Goal: Task Accomplishment & Management: Manage account settings

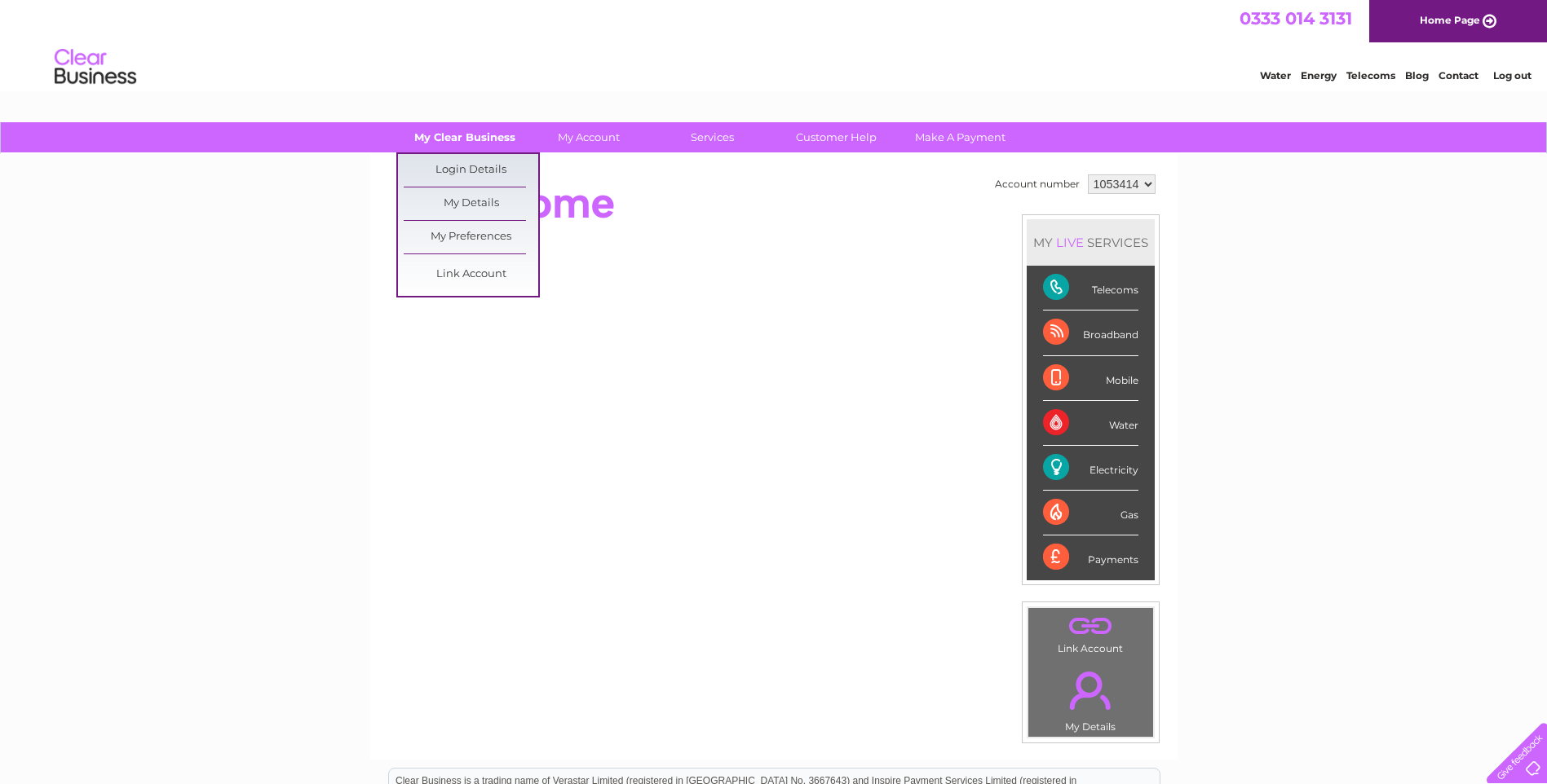
click at [492, 139] on link "My Clear Business" at bounding box center [465, 137] width 135 height 30
click at [497, 197] on link "My Details" at bounding box center [471, 204] width 135 height 32
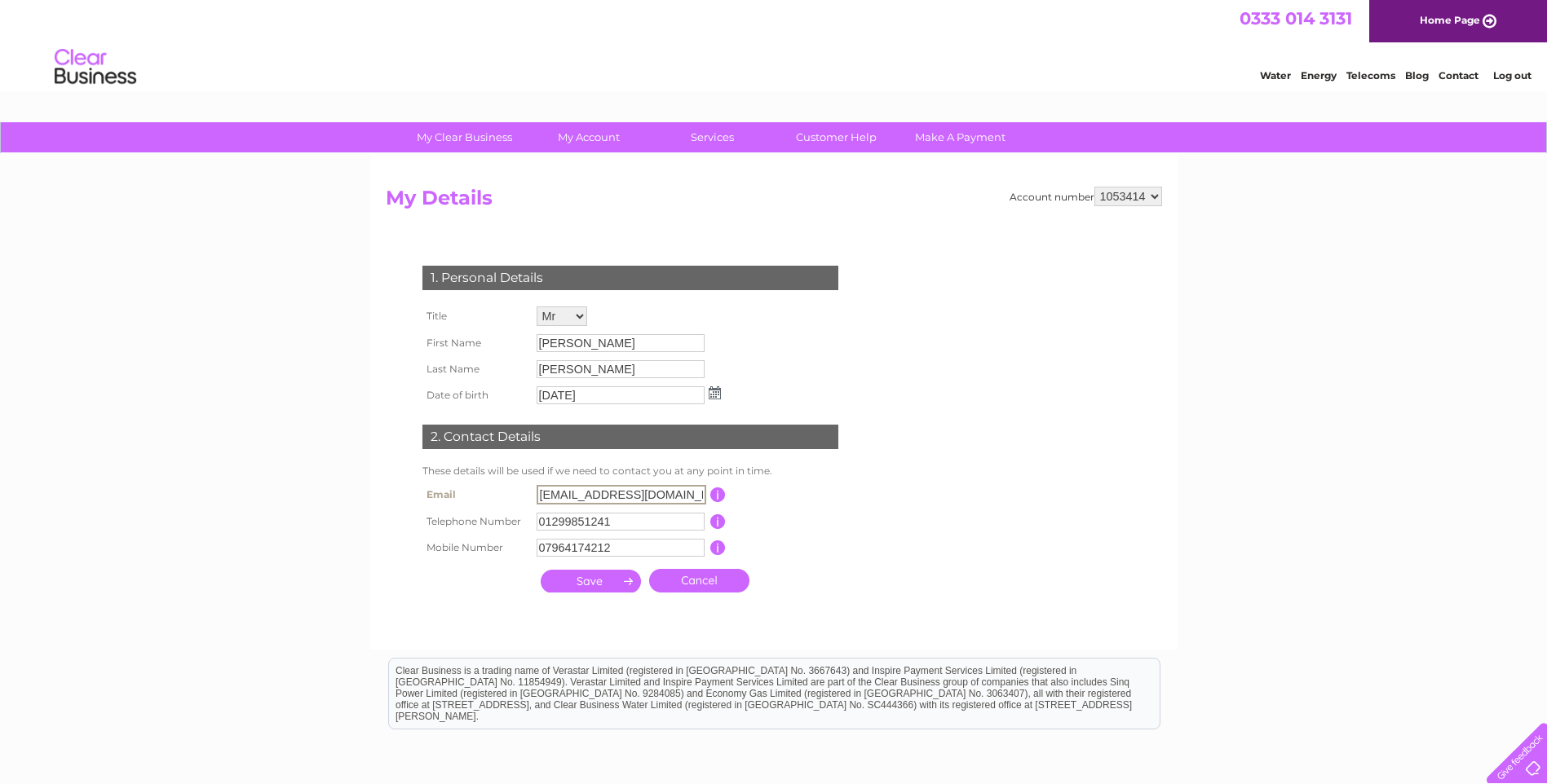
drag, startPoint x: 699, startPoint y: 496, endPoint x: 477, endPoint y: 502, distance: 222.1
click at [477, 502] on tr "Email annabel_baylis@hotmail.co.uk This should be a valid email address" at bounding box center [638, 494] width 438 height 28
type input "alison.baylis.1993@gmail.com"
drag, startPoint x: 633, startPoint y: 547, endPoint x: 466, endPoint y: 534, distance: 167.5
click at [466, 534] on tr "Mobile Number 07964174212 This should be a valid mobile number starting with 07…" at bounding box center [638, 547] width 438 height 28
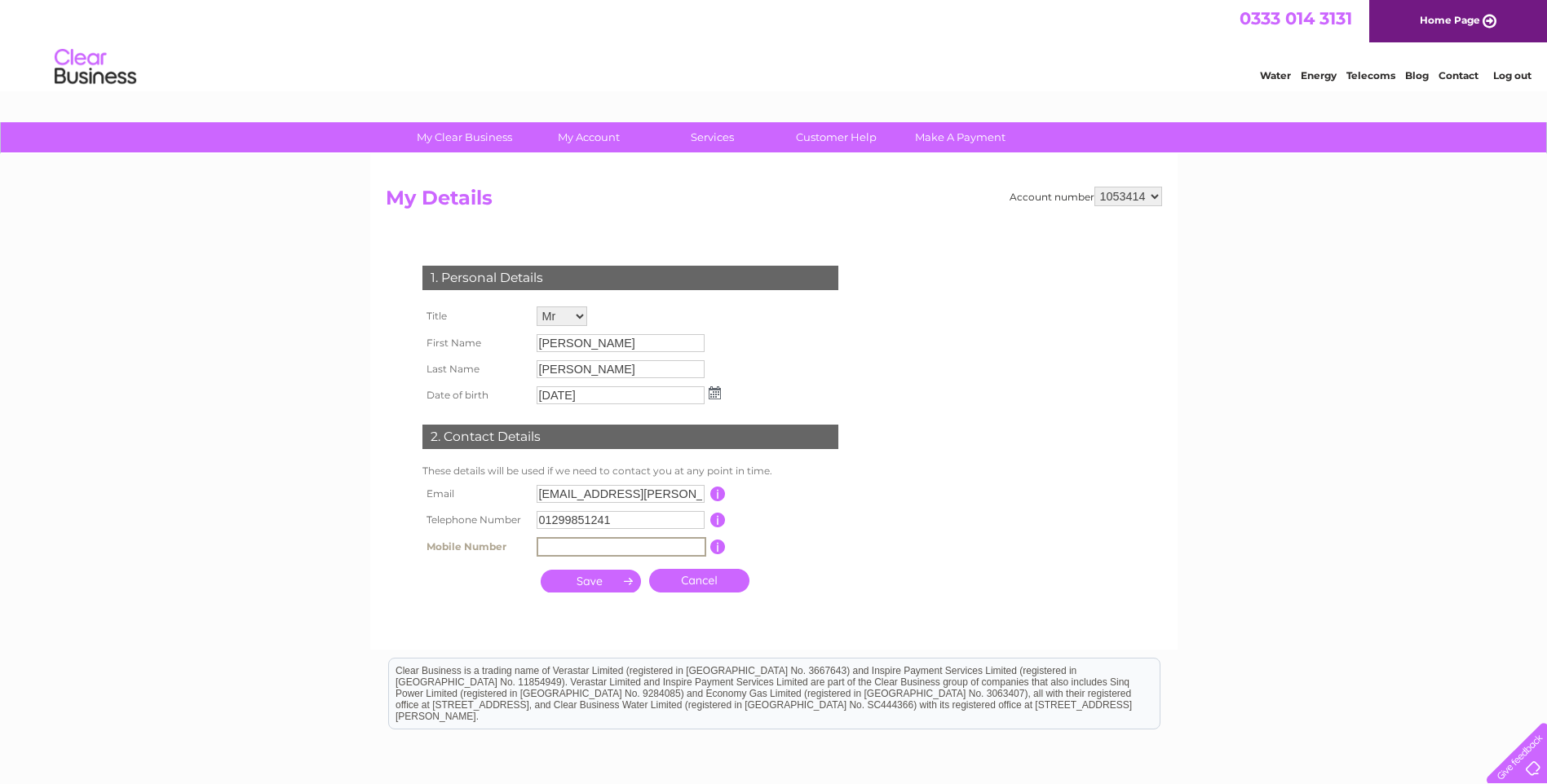
click at [586, 579] on input "submit" at bounding box center [591, 581] width 101 height 23
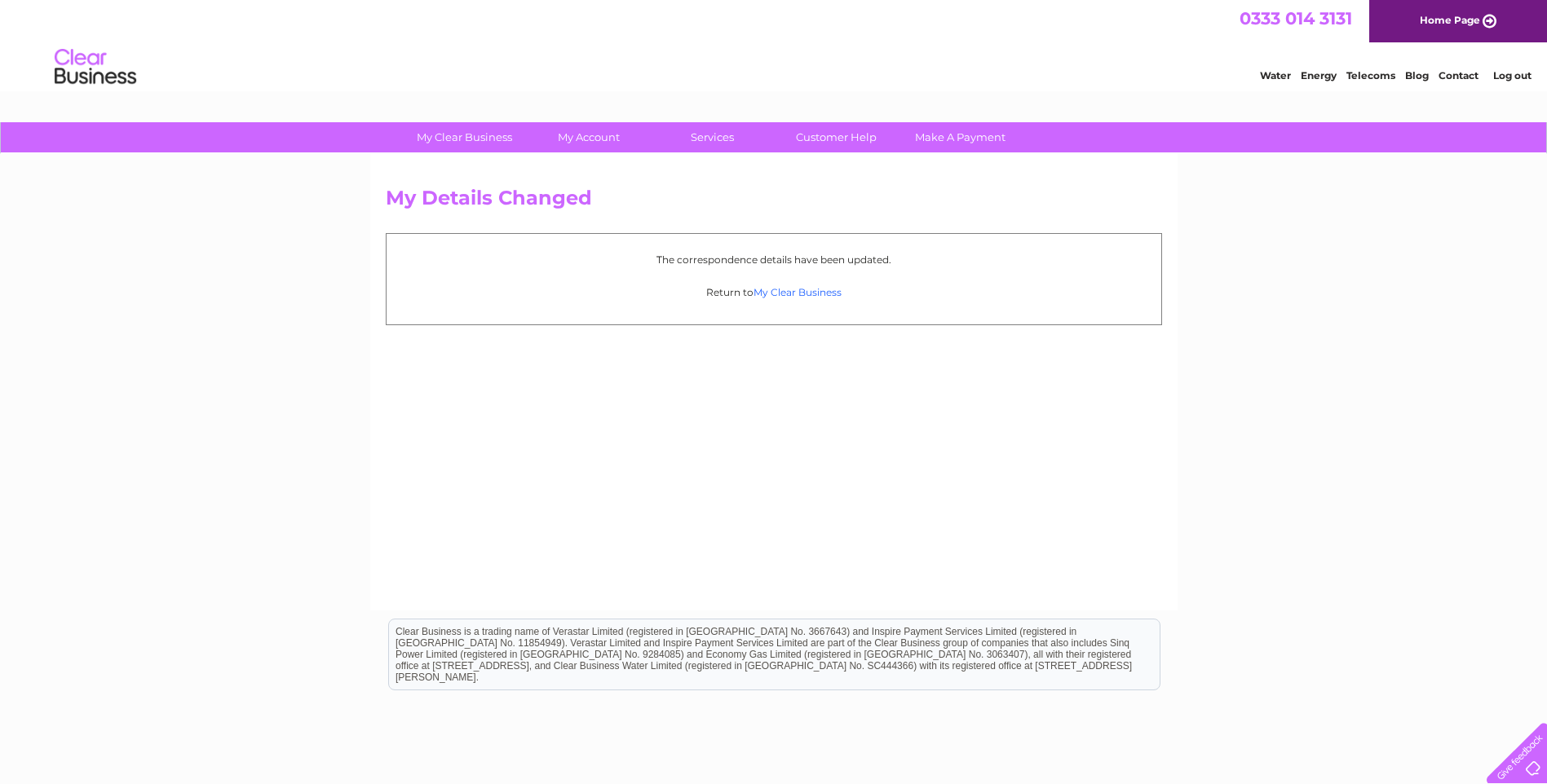
click at [817, 295] on link "My Clear Business" at bounding box center [797, 292] width 88 height 12
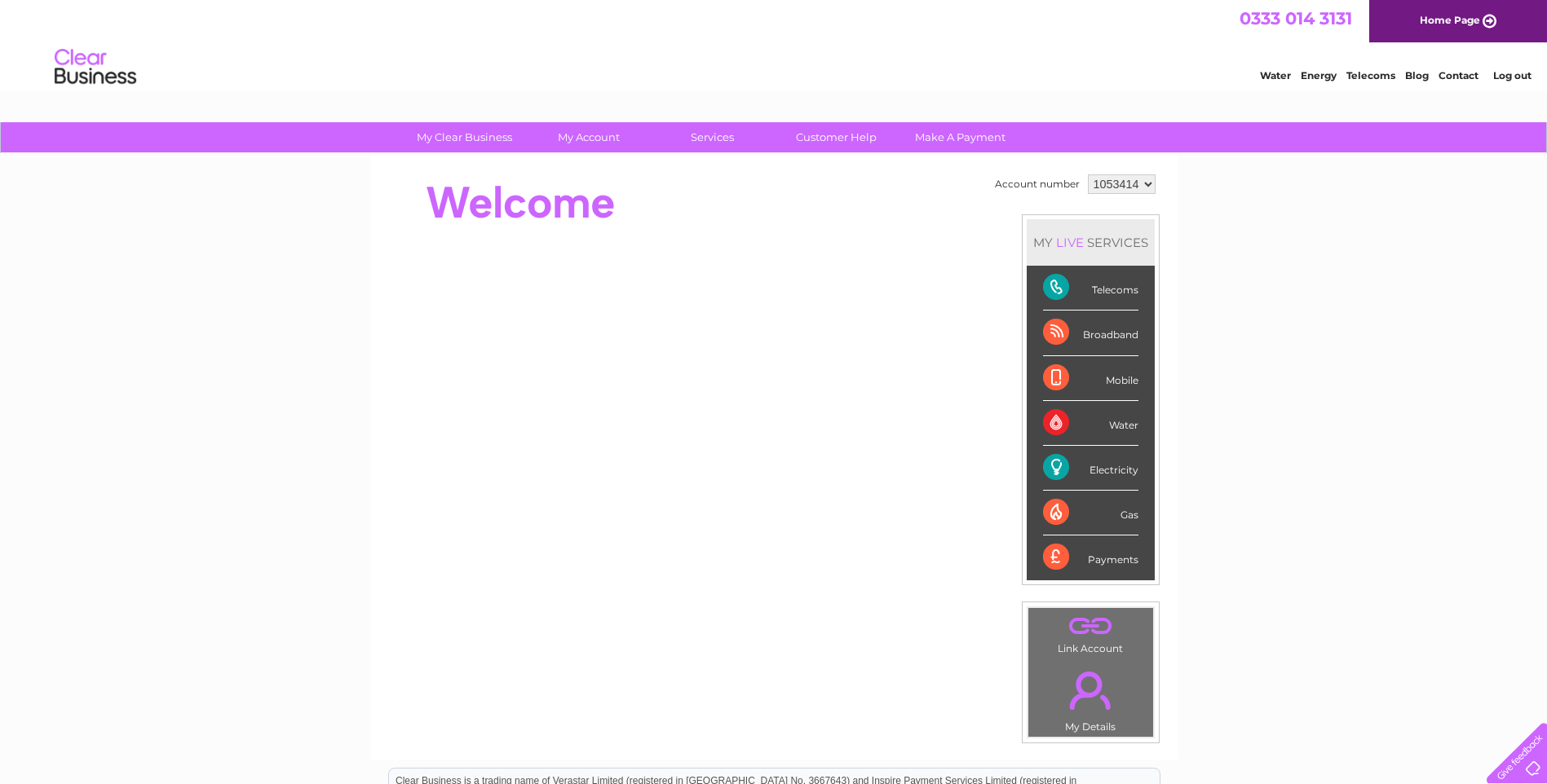
click at [1503, 78] on link "Log out" at bounding box center [1512, 75] width 38 height 12
